Goal: Transaction & Acquisition: Purchase product/service

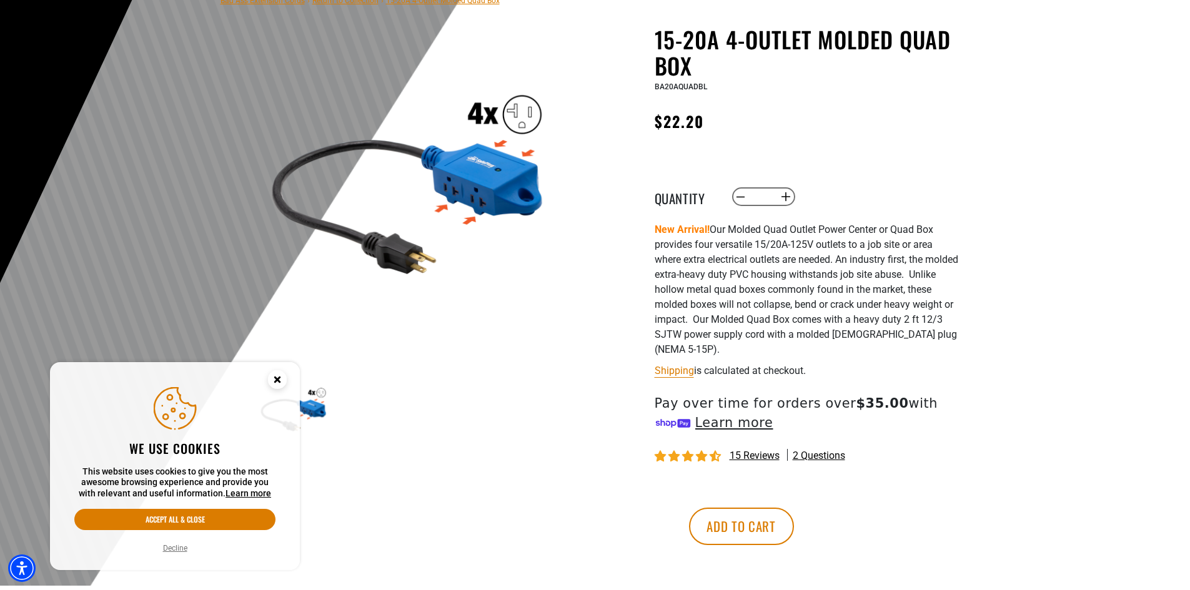
scroll to position [375, 0]
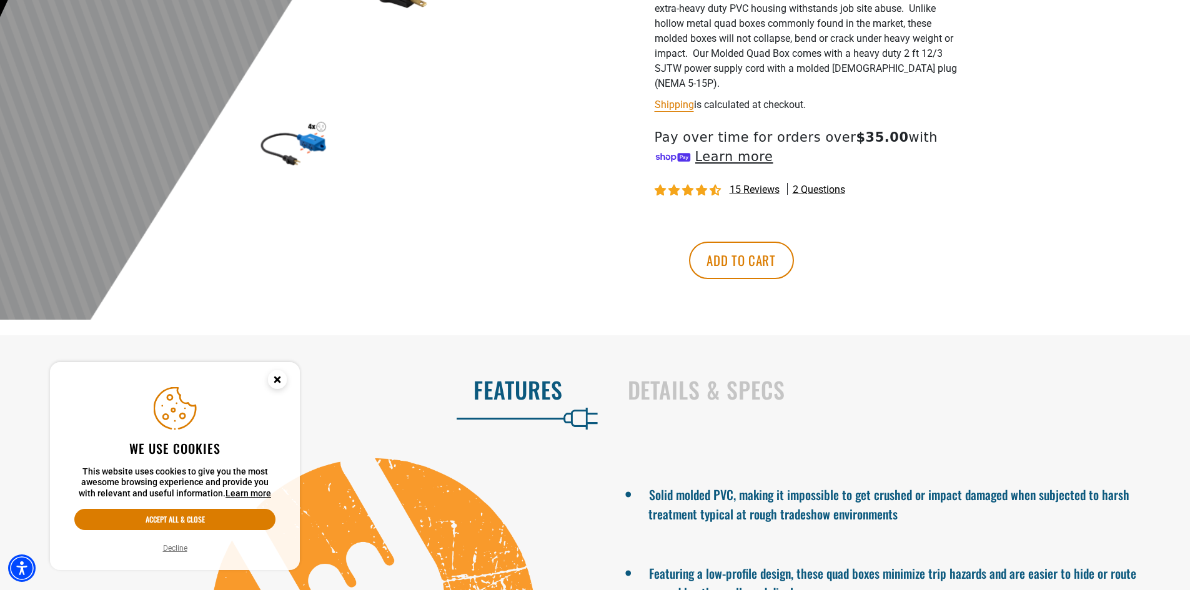
drag, startPoint x: 178, startPoint y: 523, endPoint x: 234, endPoint y: 505, distance: 59.3
click at [179, 523] on button "Accept all & close" at bounding box center [174, 519] width 201 height 21
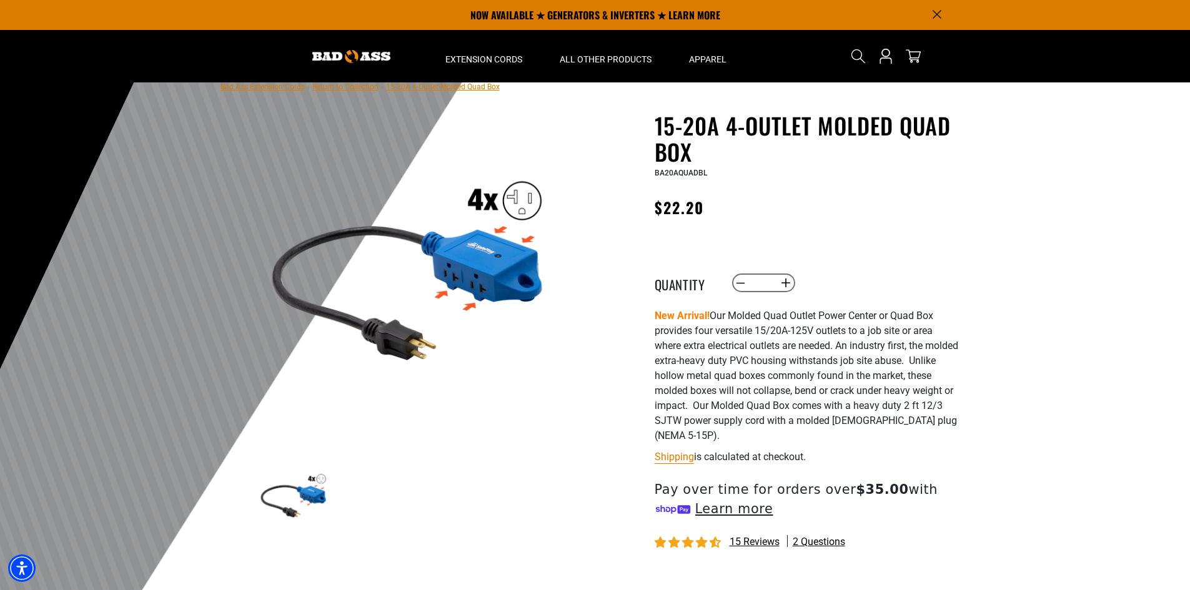
scroll to position [0, 0]
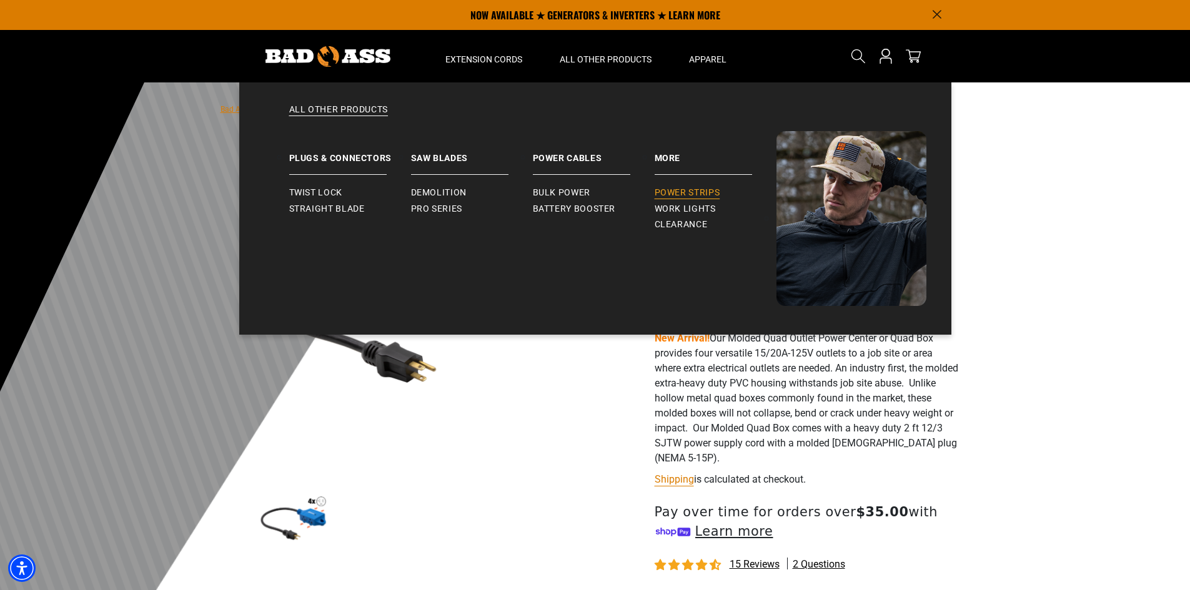
click at [670, 190] on span "Power Strips" at bounding box center [688, 192] width 66 height 11
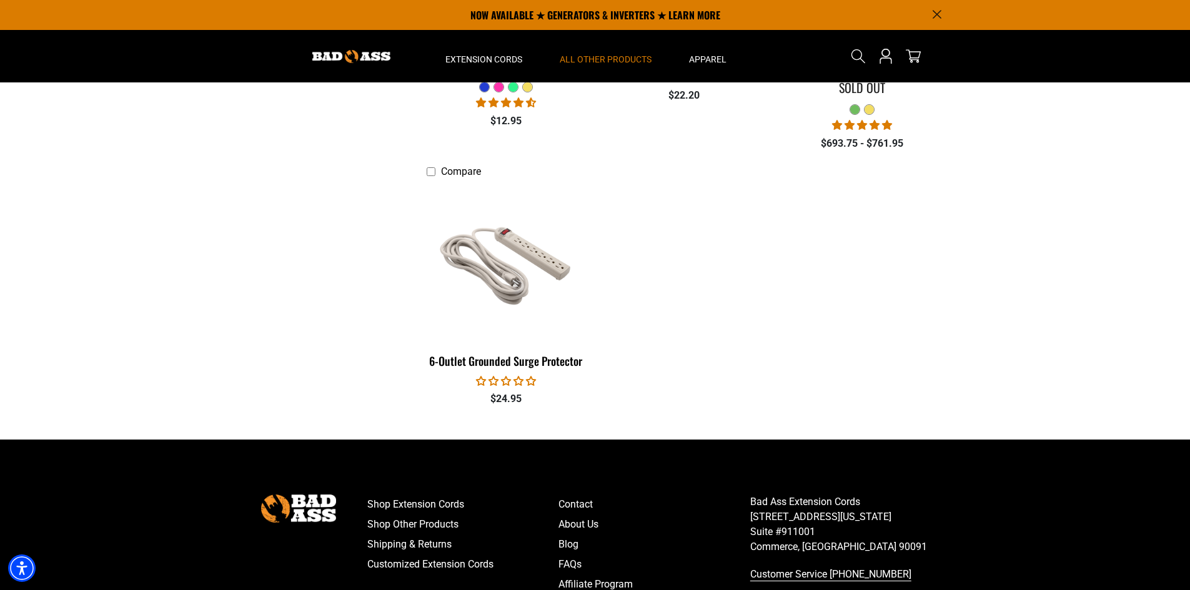
scroll to position [187, 0]
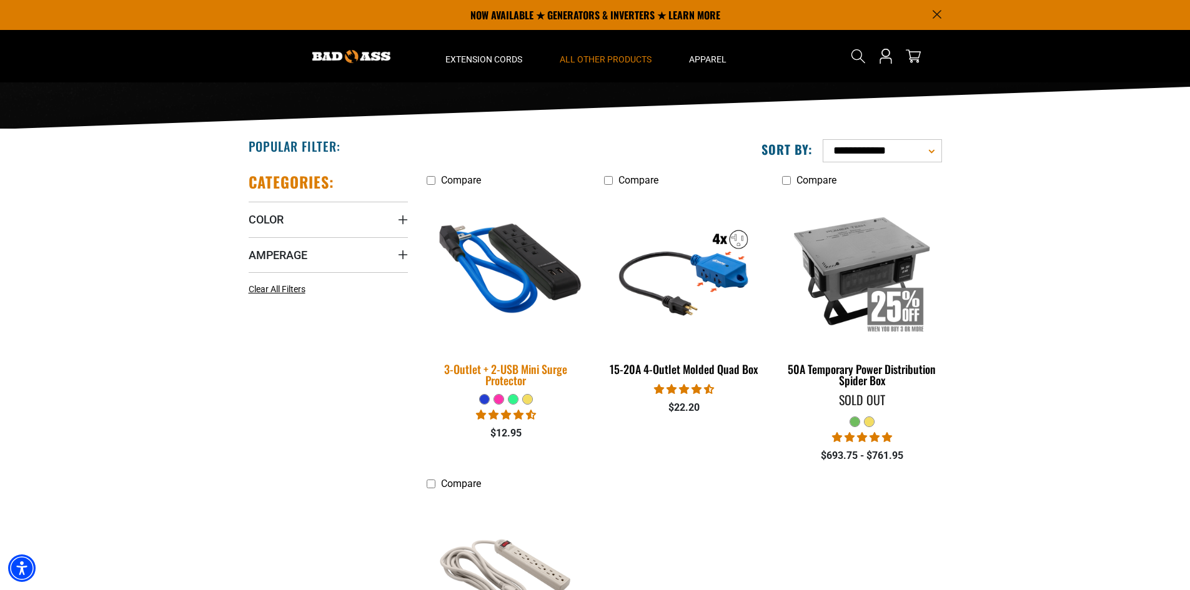
click at [529, 272] on img at bounding box center [505, 270] width 175 height 160
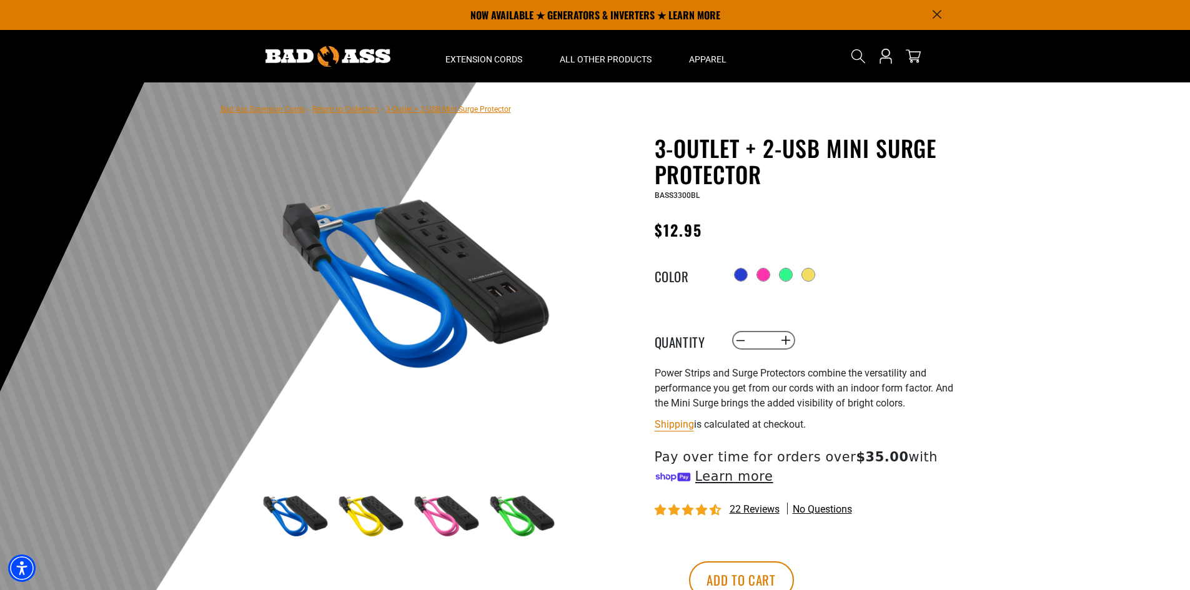
click at [445, 533] on img at bounding box center [444, 517] width 72 height 72
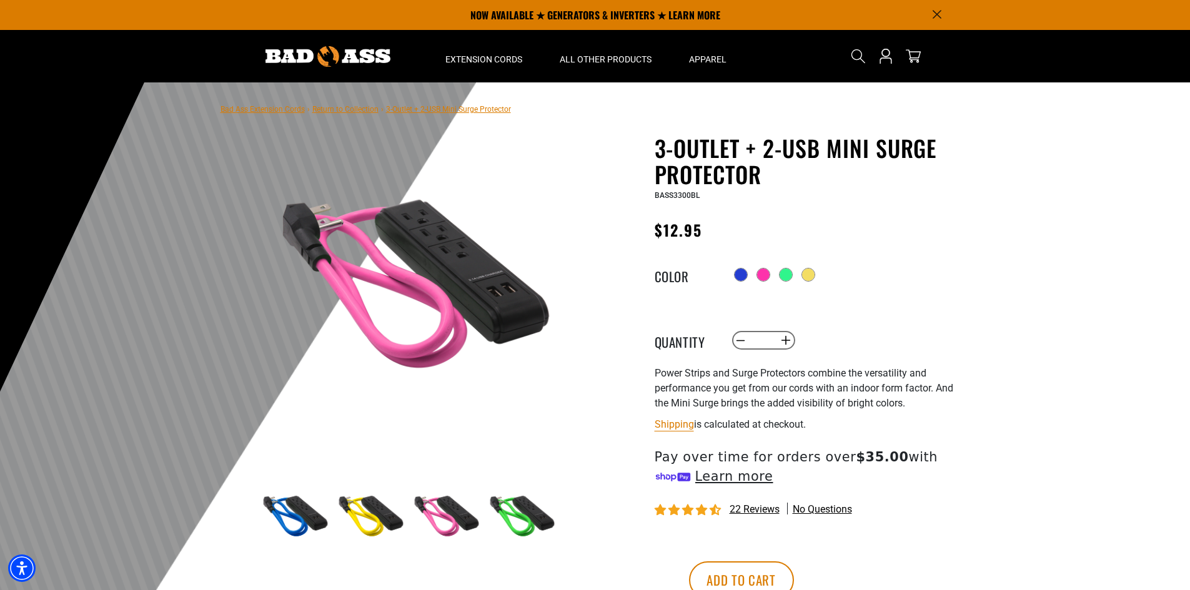
click at [363, 517] on img at bounding box center [369, 517] width 72 height 72
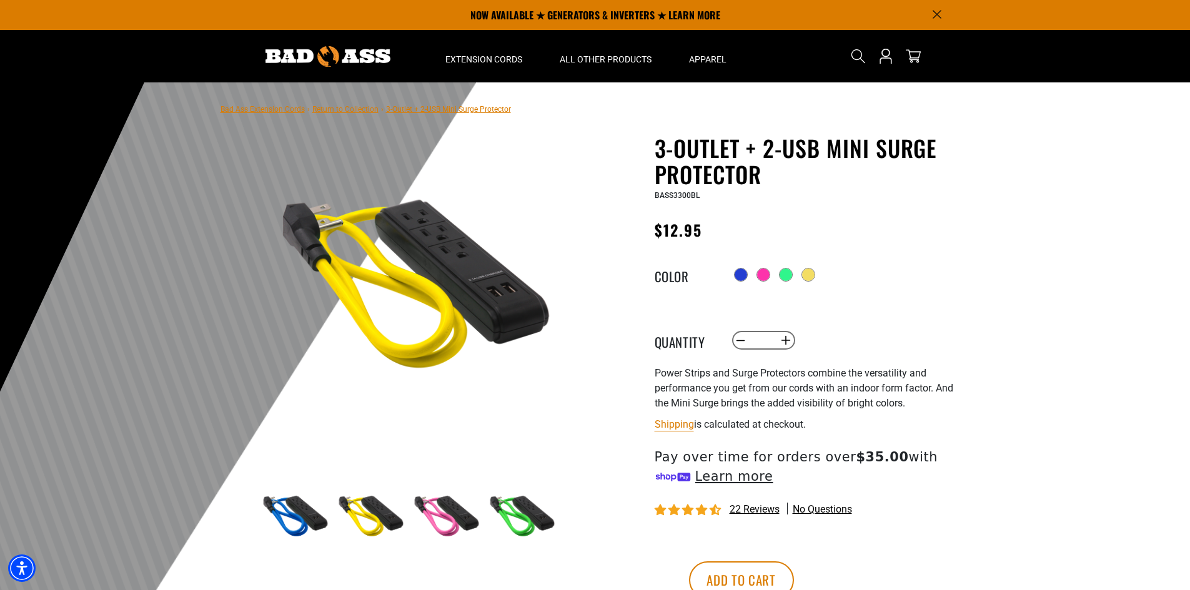
click at [303, 510] on img at bounding box center [293, 517] width 72 height 72
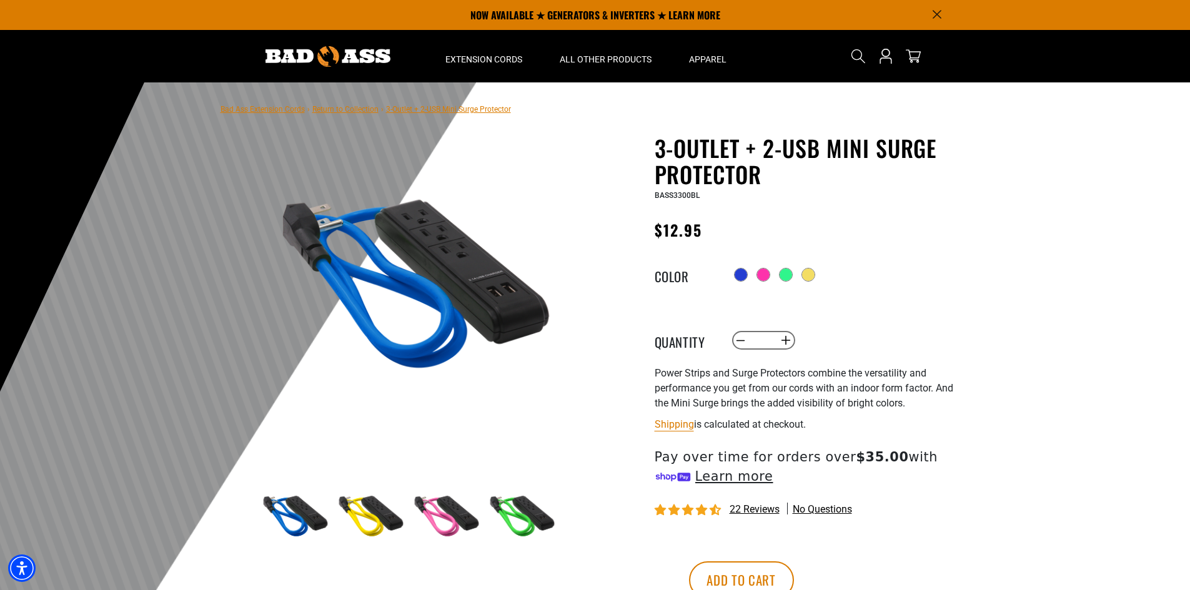
click at [540, 517] on img at bounding box center [520, 517] width 72 height 72
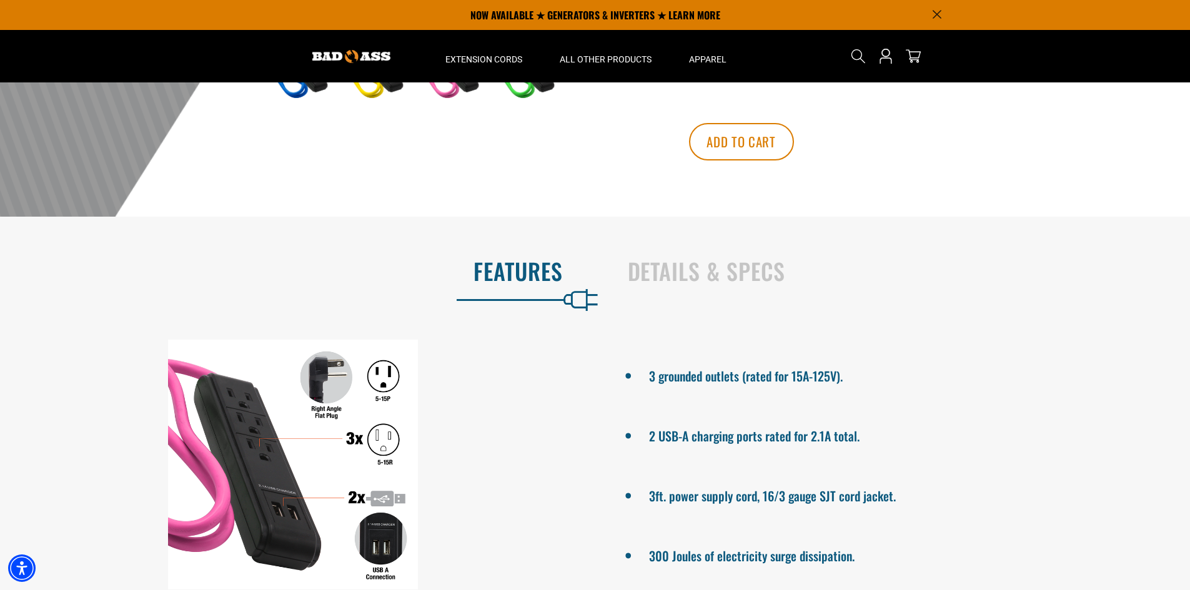
scroll to position [437, 0]
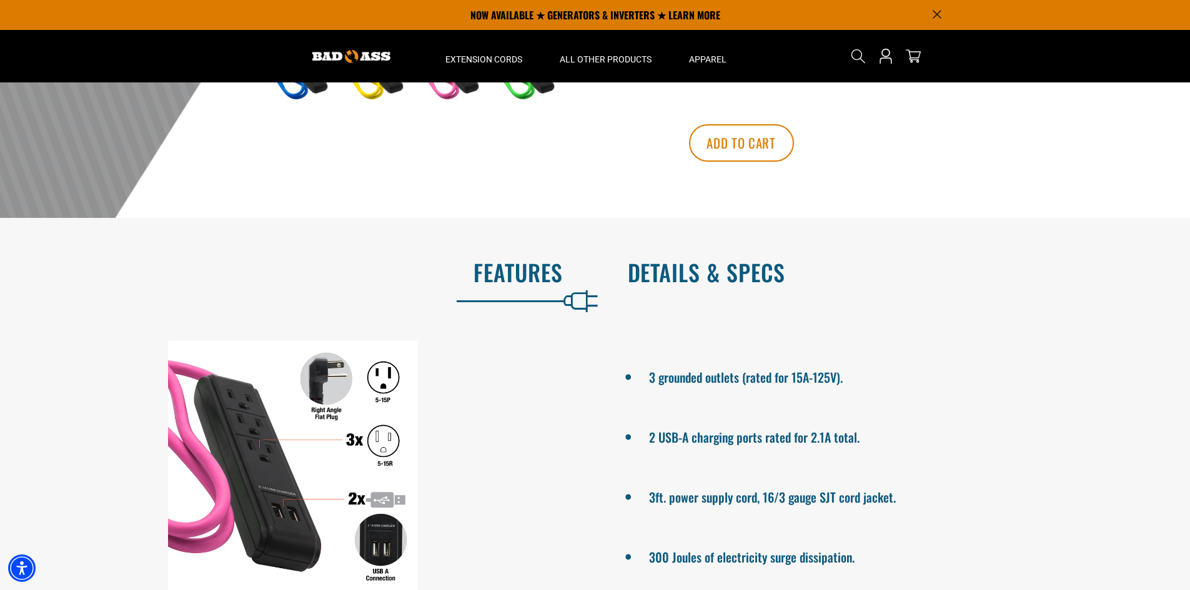
click at [661, 278] on h2 "Details & Specs" at bounding box center [896, 272] width 537 height 26
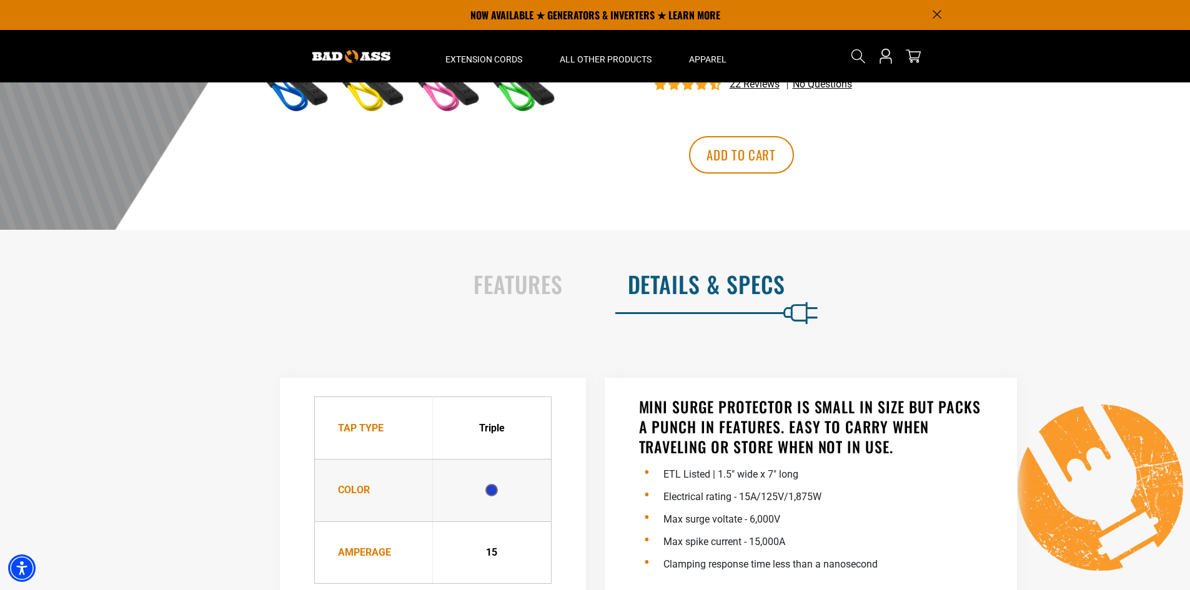
scroll to position [375, 0]
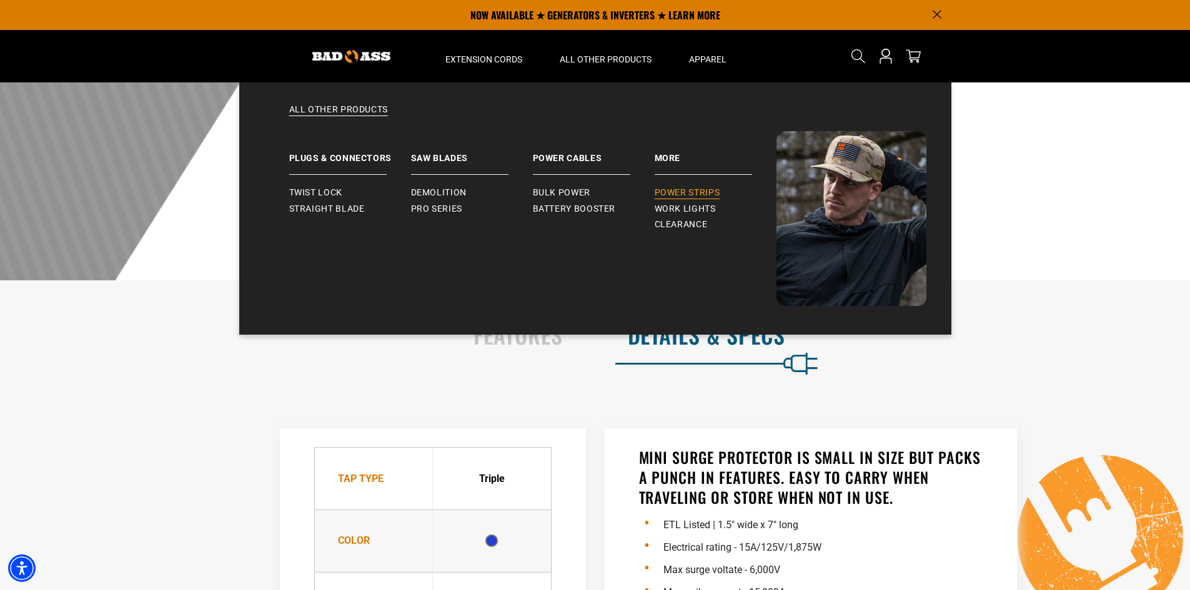
click at [684, 190] on span "Power Strips" at bounding box center [688, 192] width 66 height 11
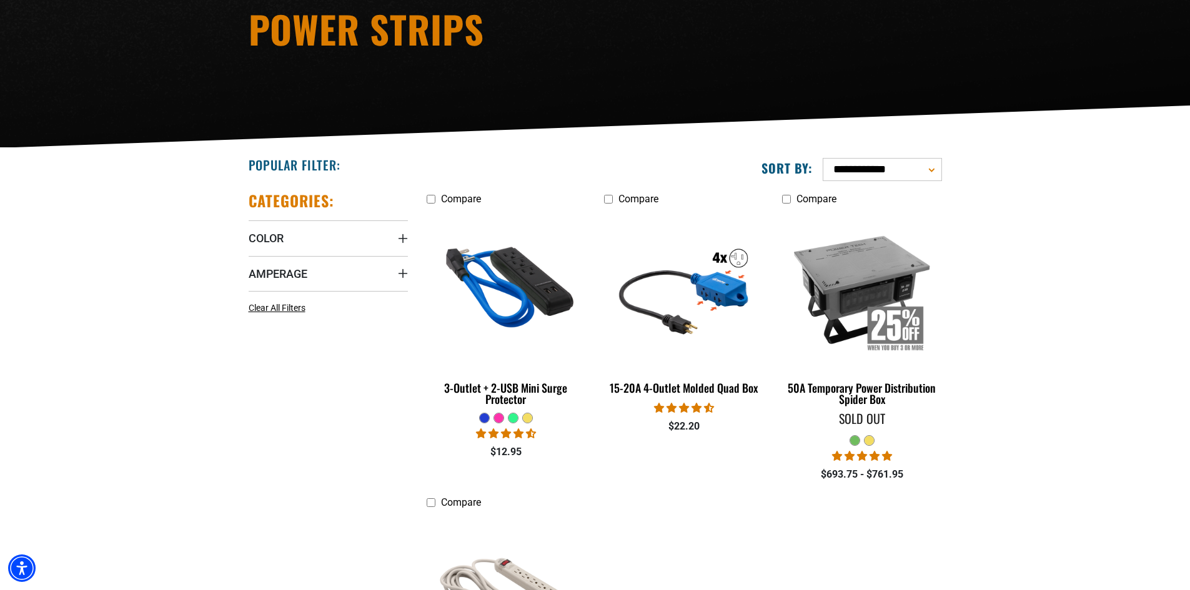
scroll to position [187, 0]
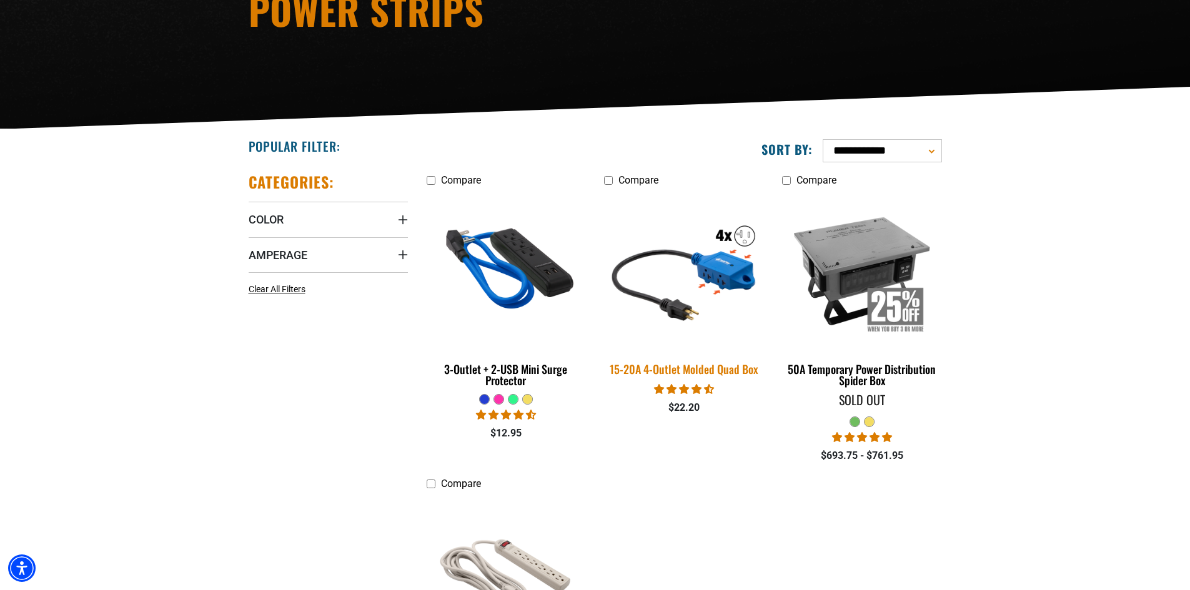
click at [708, 257] on img at bounding box center [683, 270] width 175 height 160
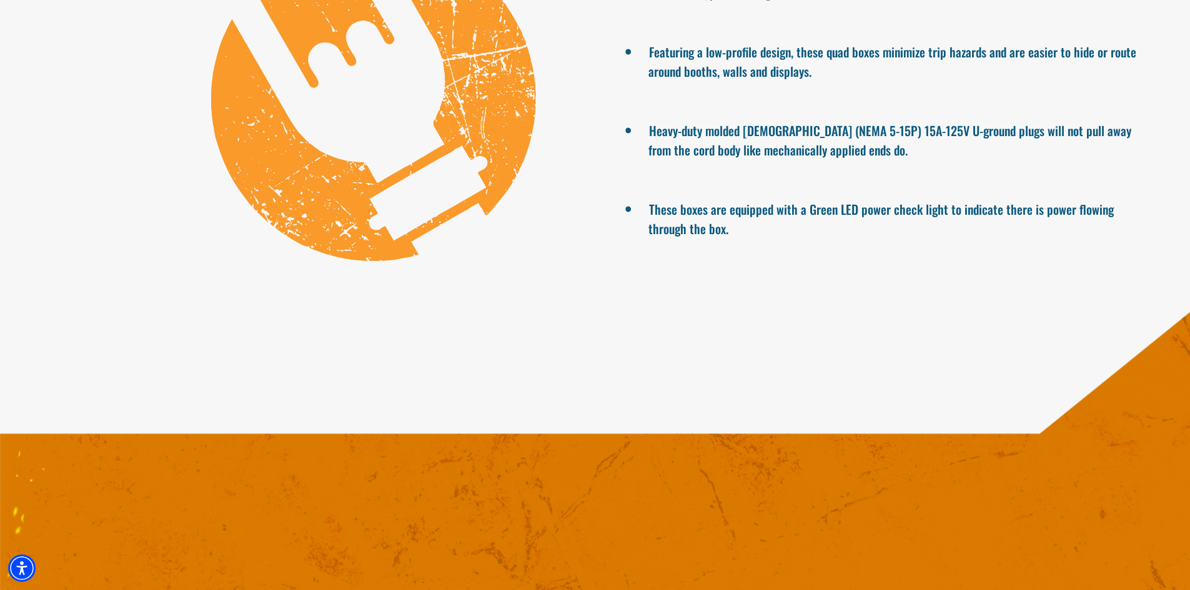
scroll to position [1124, 0]
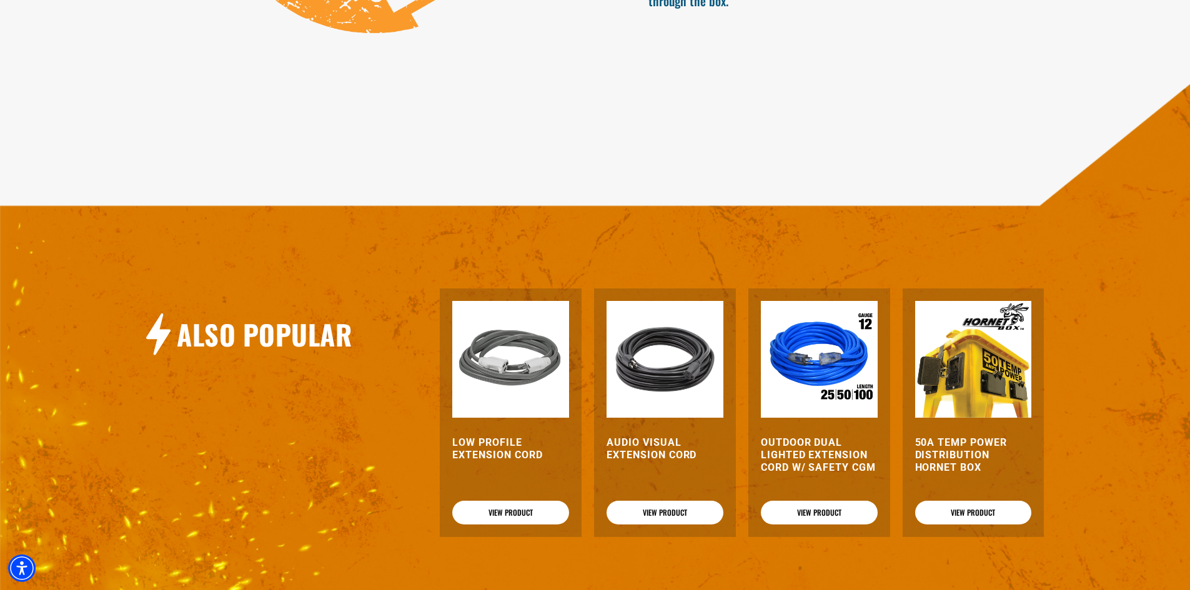
click at [1012, 370] on img at bounding box center [973, 359] width 117 height 117
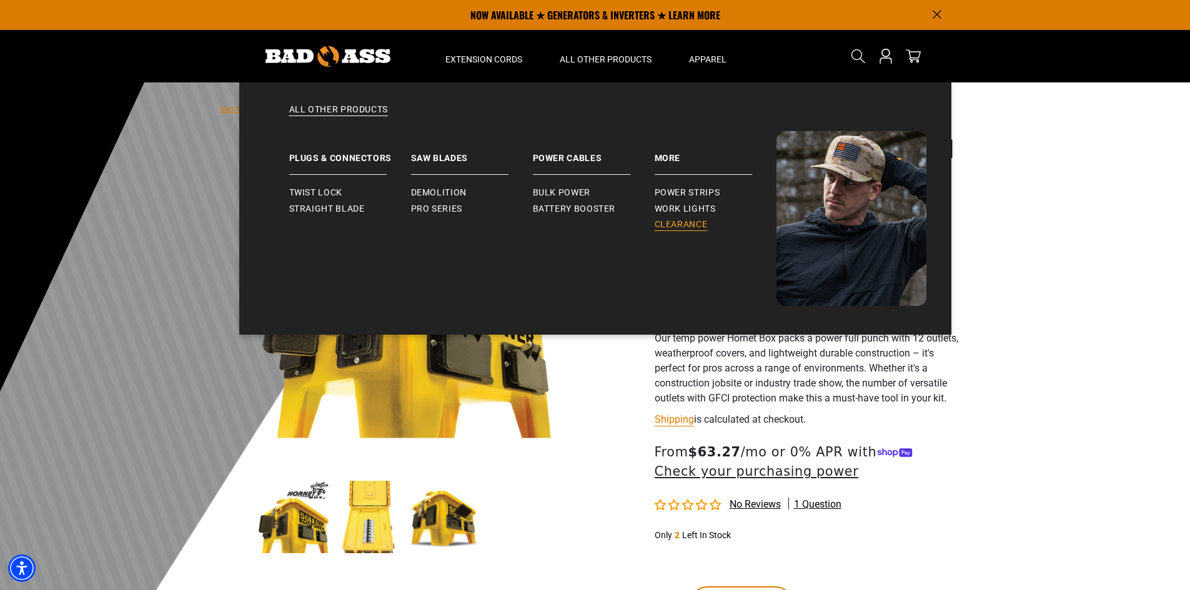
click at [663, 220] on span "Clearance" at bounding box center [681, 224] width 53 height 11
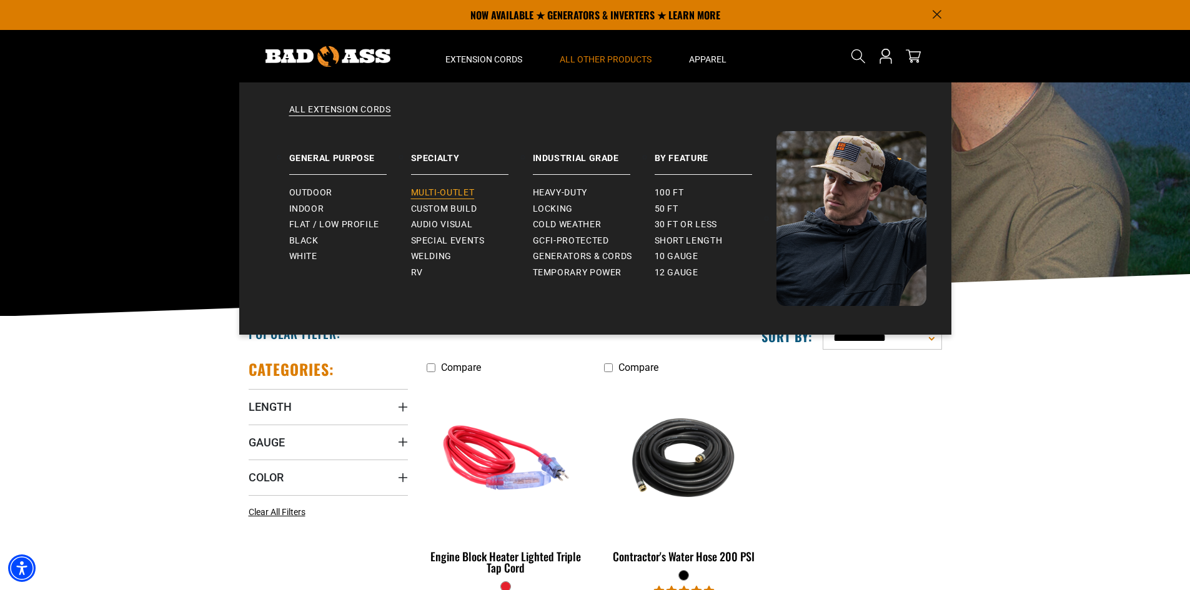
click at [442, 190] on span "Multi-Outlet" at bounding box center [443, 192] width 64 height 11
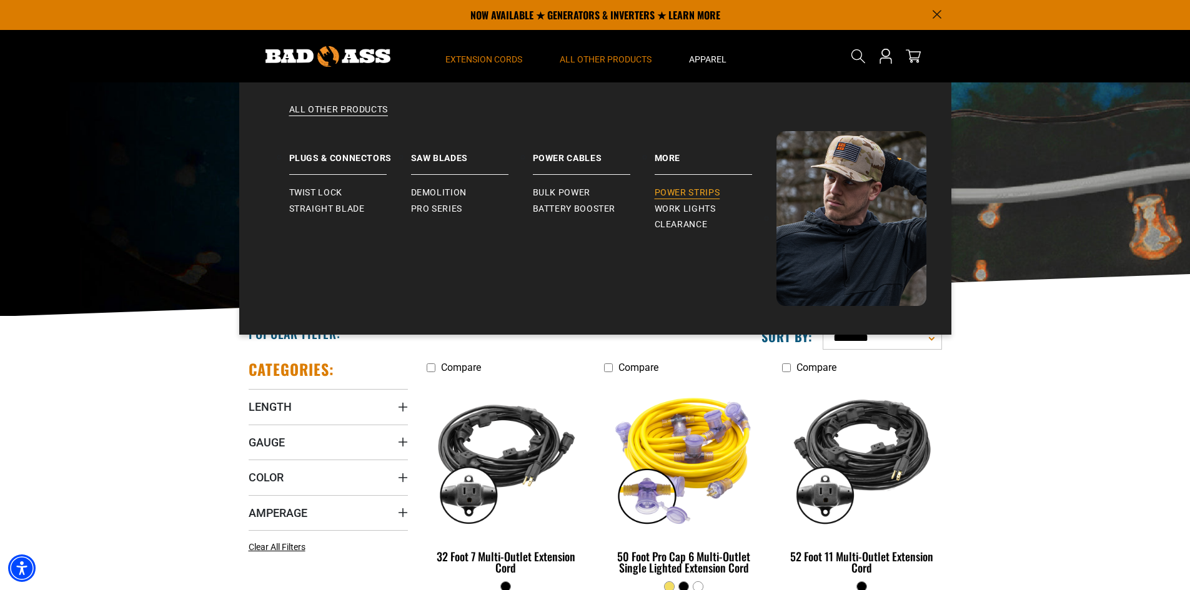
drag, startPoint x: 591, startPoint y: 57, endPoint x: 686, endPoint y: 194, distance: 166.5
click at [670, 82] on details "All Other Products All Other Products Plugs & Connectors Twist Lock" at bounding box center [605, 56] width 129 height 52
click at [686, 194] on span "Power Strips" at bounding box center [688, 192] width 66 height 11
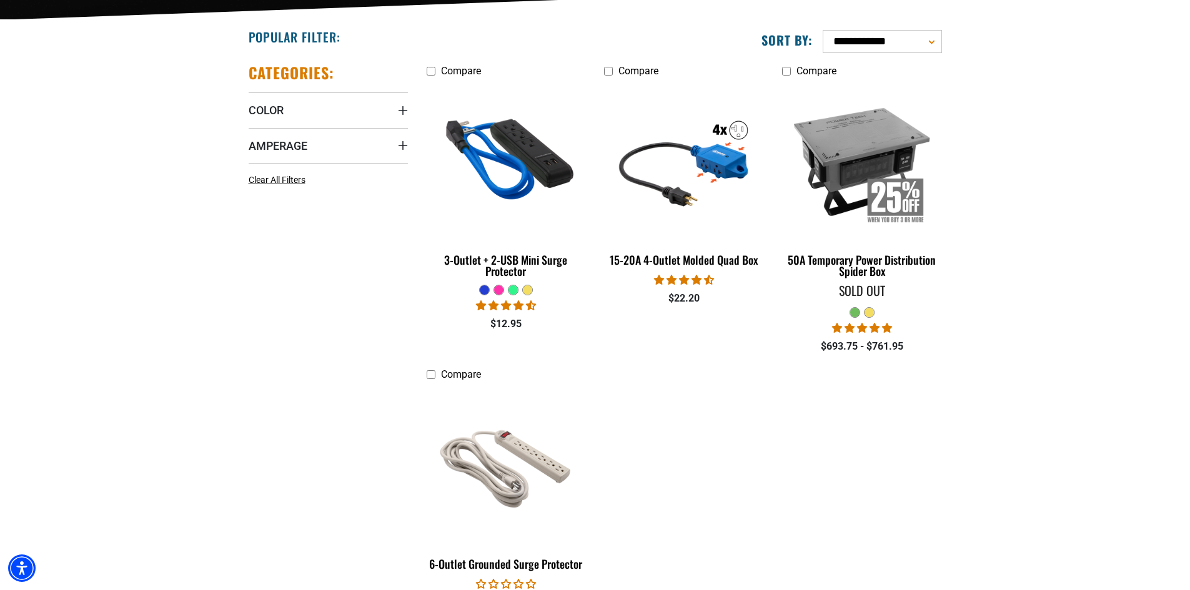
scroll to position [312, 0]
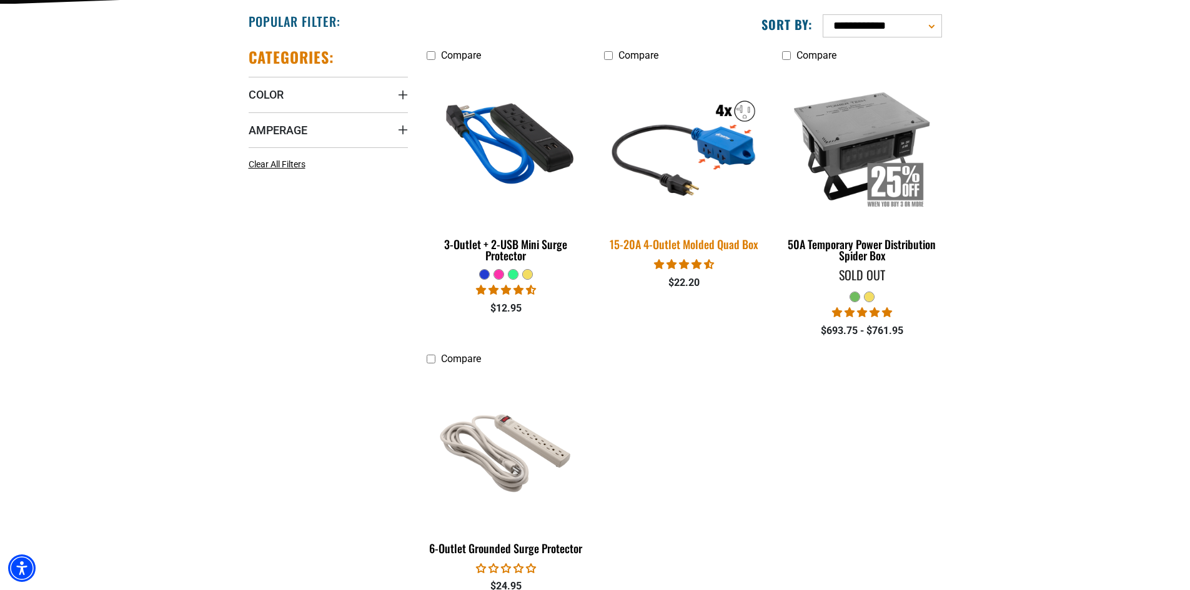
click at [724, 141] on img at bounding box center [683, 146] width 175 height 160
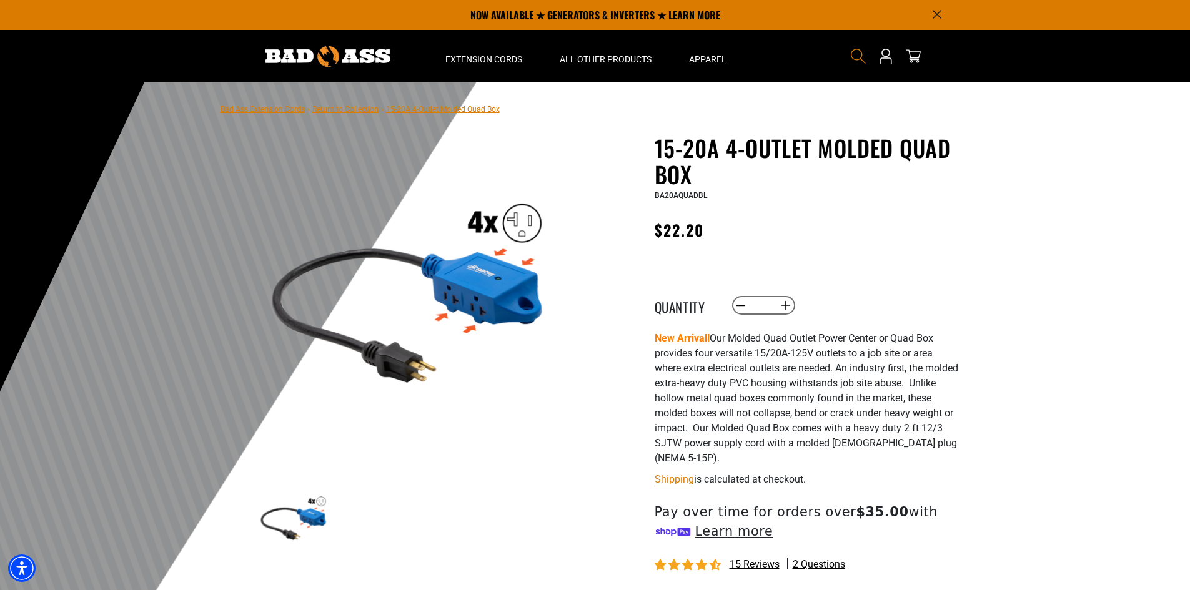
click at [858, 51] on icon "Search" at bounding box center [858, 56] width 16 height 16
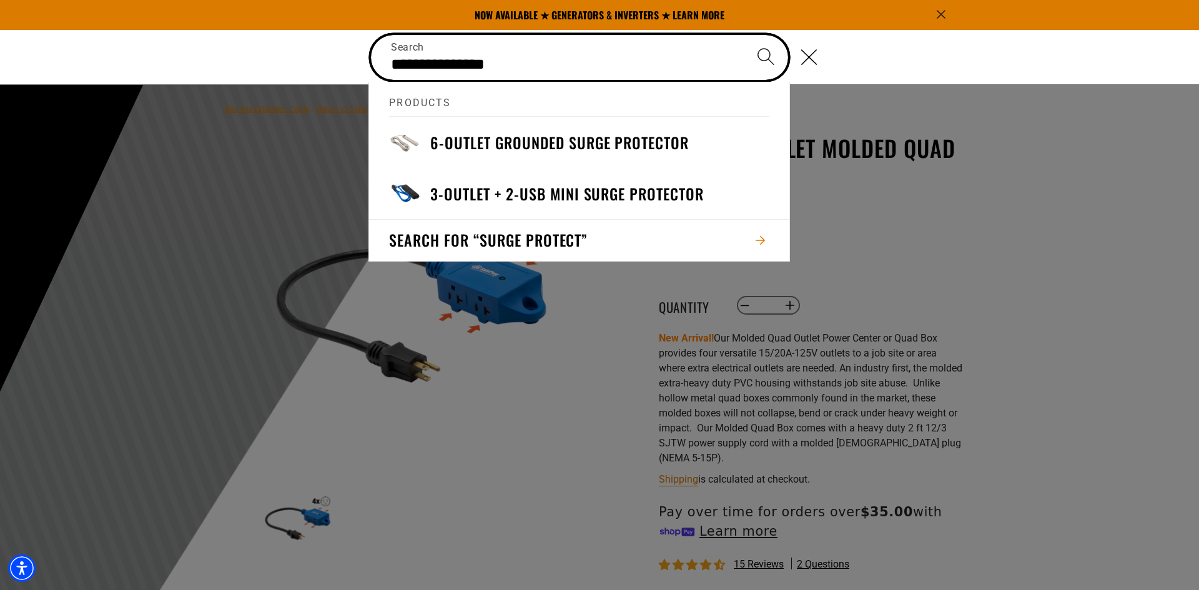
type input "**********"
click at [744, 35] on button "Search" at bounding box center [766, 57] width 44 height 44
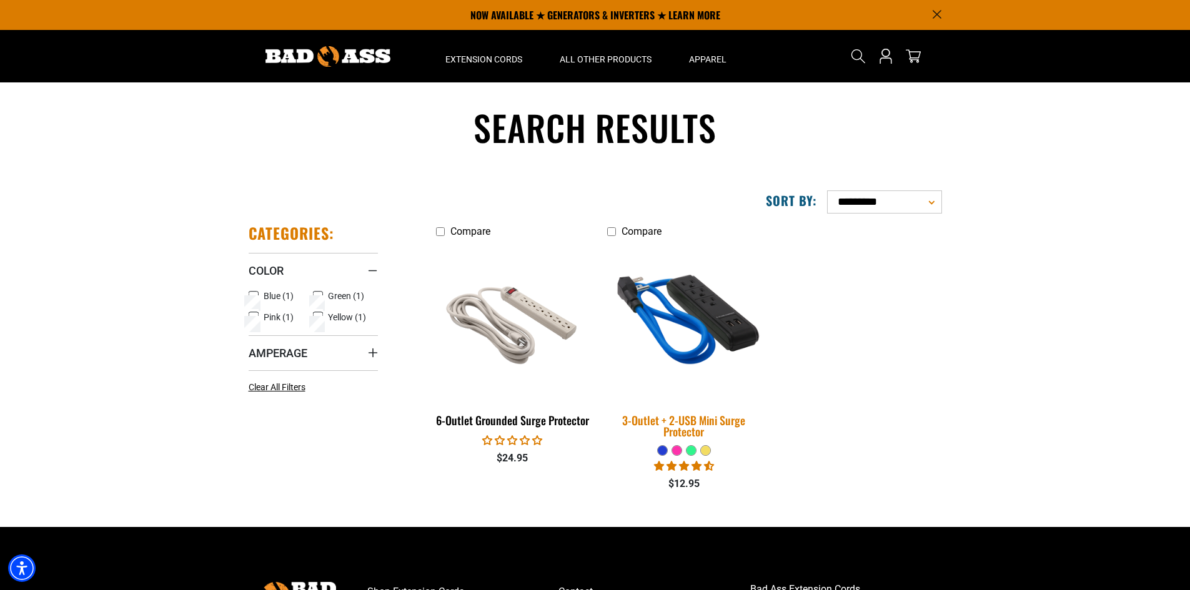
click at [681, 315] on img at bounding box center [683, 322] width 175 height 160
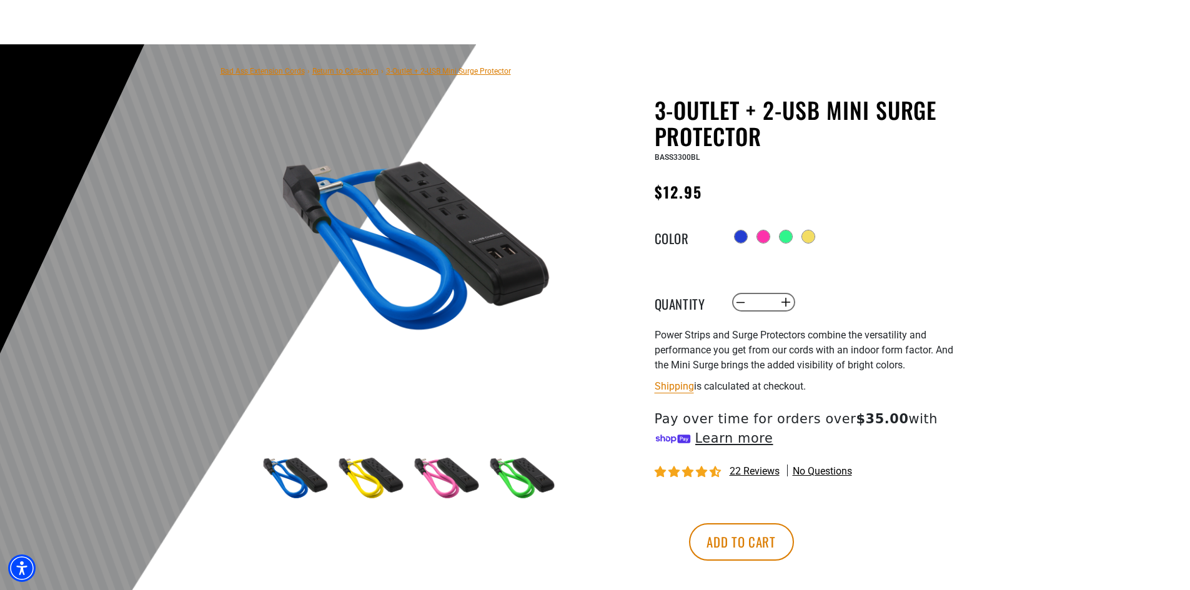
scroll to position [187, 0]
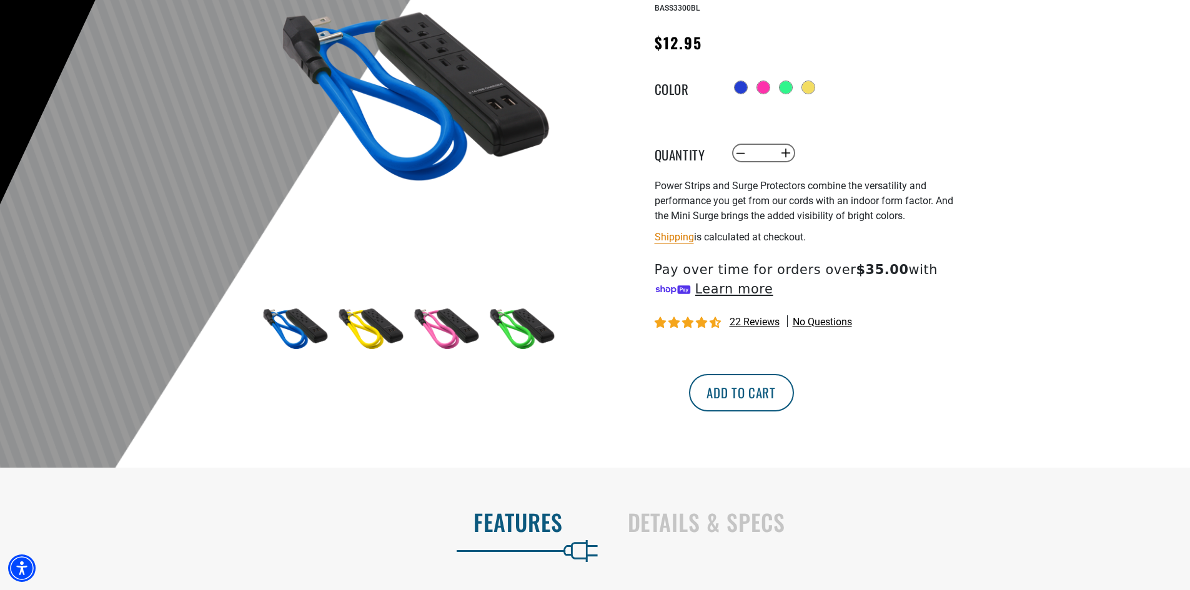
click at [794, 404] on button "Add to cart" at bounding box center [741, 392] width 105 height 37
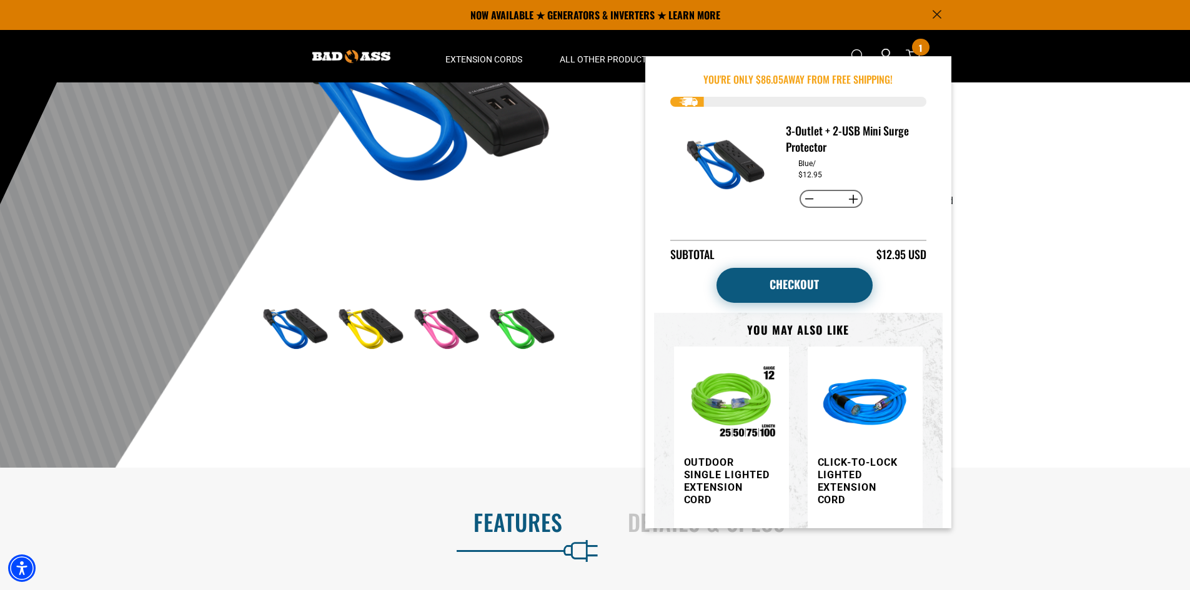
click at [812, 283] on link "Checkout" at bounding box center [794, 285] width 156 height 35
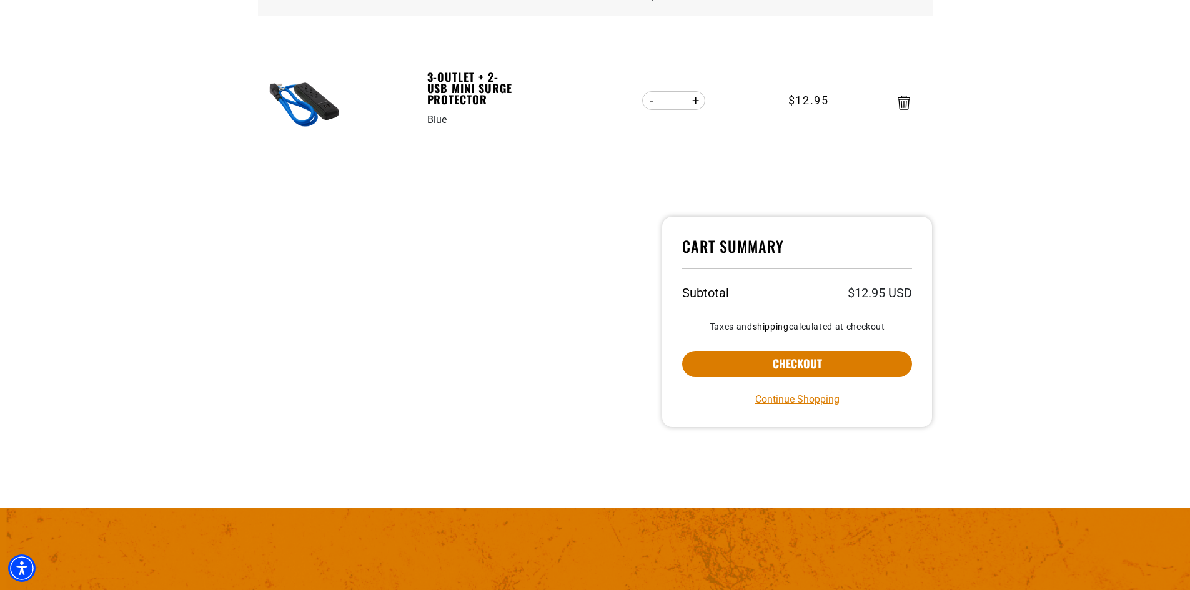
scroll to position [250, 0]
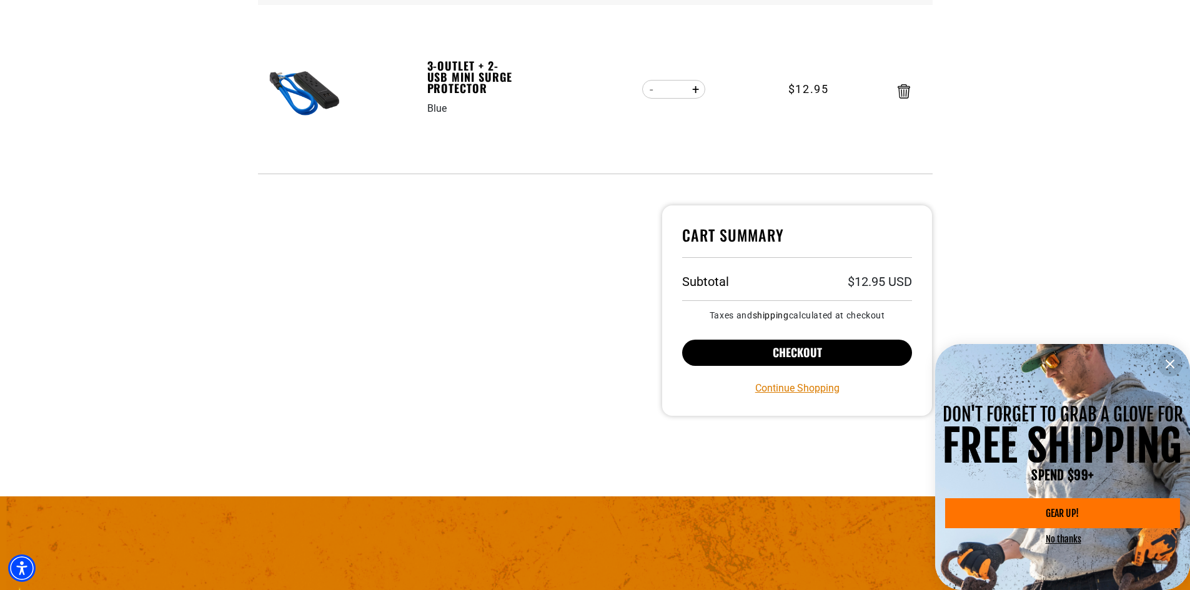
click at [825, 354] on button "Checkout" at bounding box center [797, 353] width 230 height 26
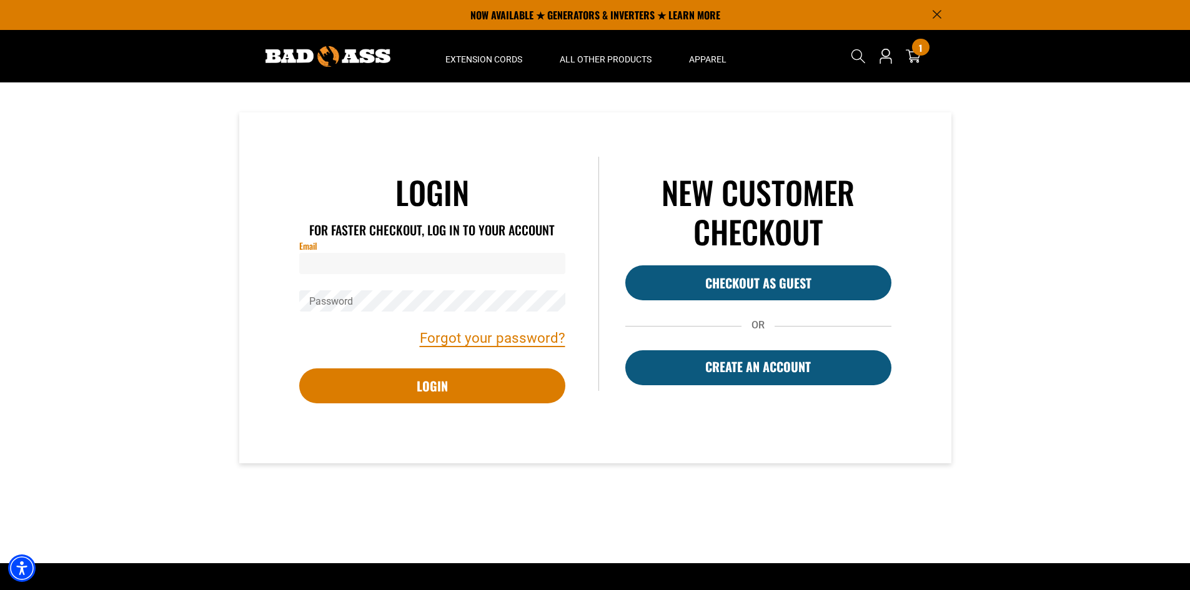
click at [426, 267] on input "Email" at bounding box center [432, 263] width 266 height 21
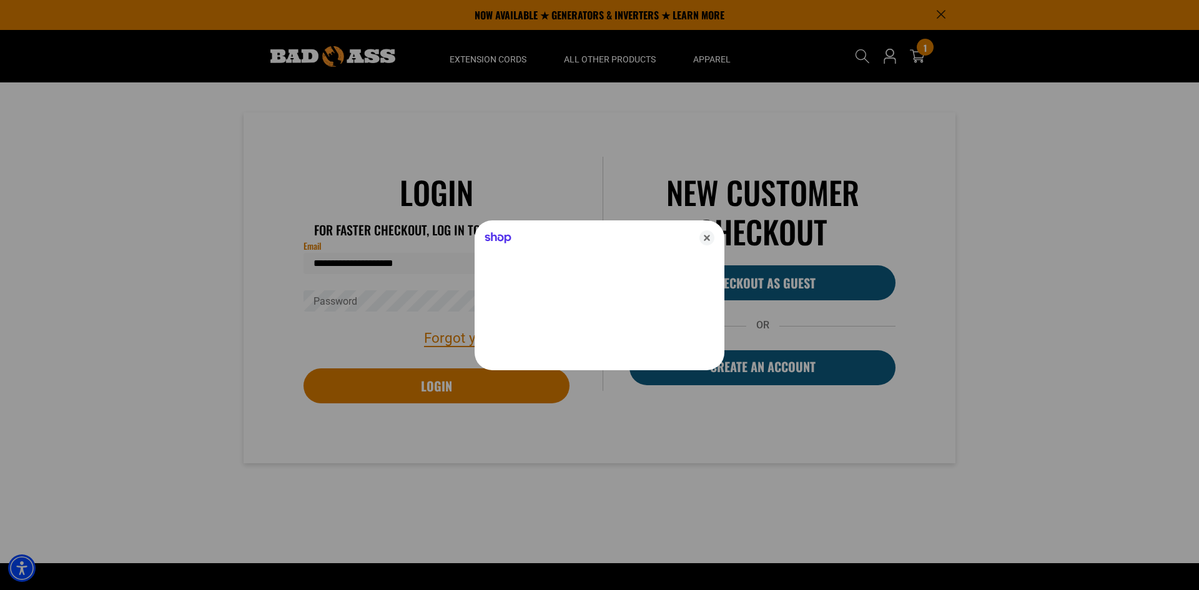
type input "**********"
